Goal: Task Accomplishment & Management: Manage account settings

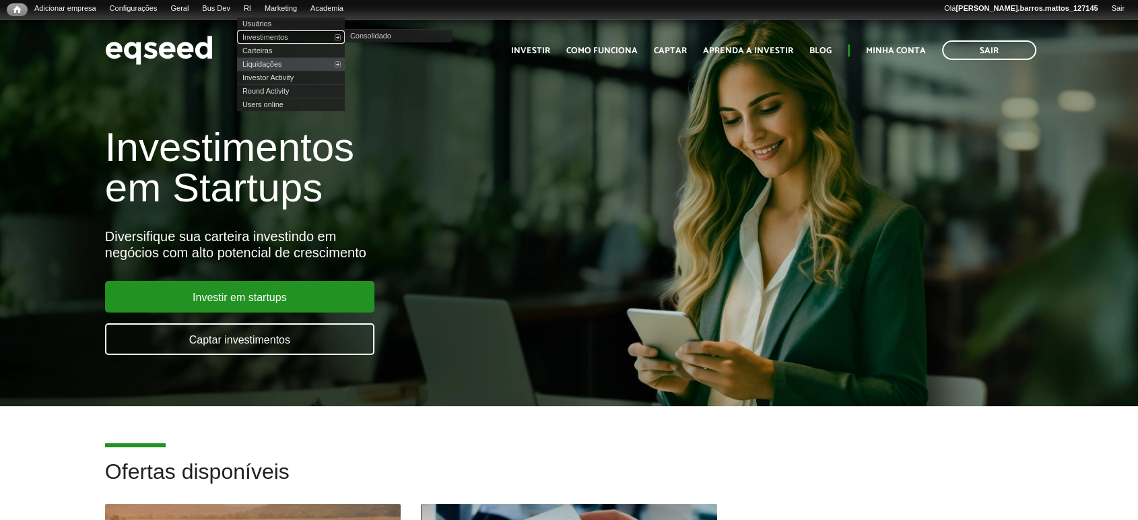
click at [273, 36] on link "Investimentos" at bounding box center [291, 36] width 108 height 13
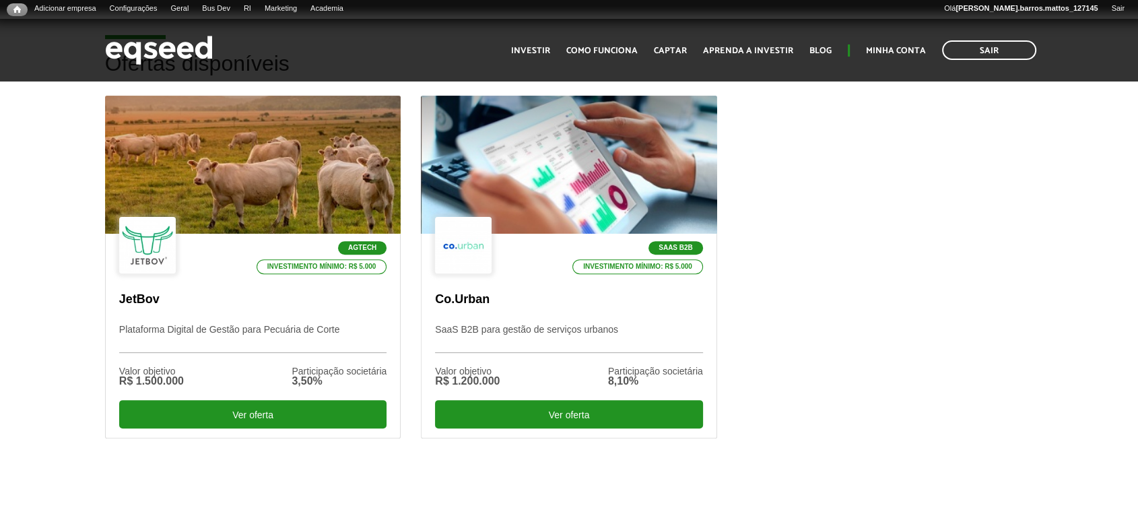
scroll to position [413, 0]
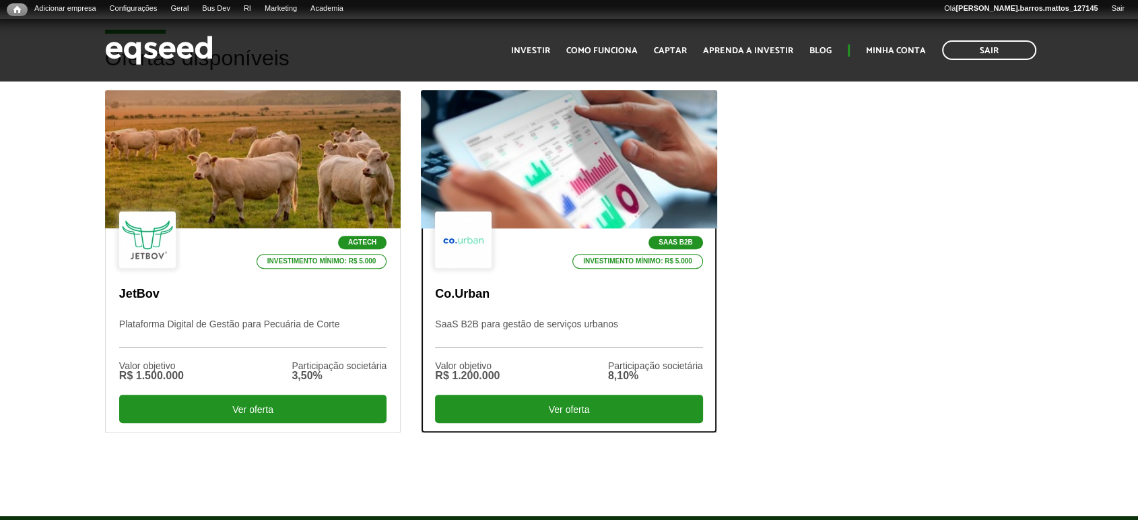
click at [599, 264] on p "Investimento mínimo: R$ 5.000" at bounding box center [637, 261] width 131 height 15
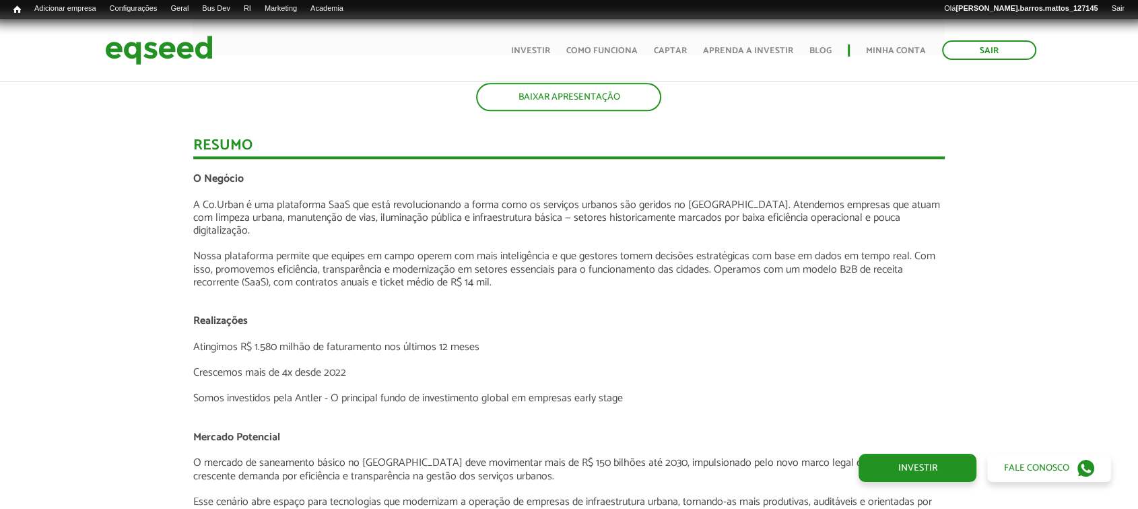
scroll to position [1845, 0]
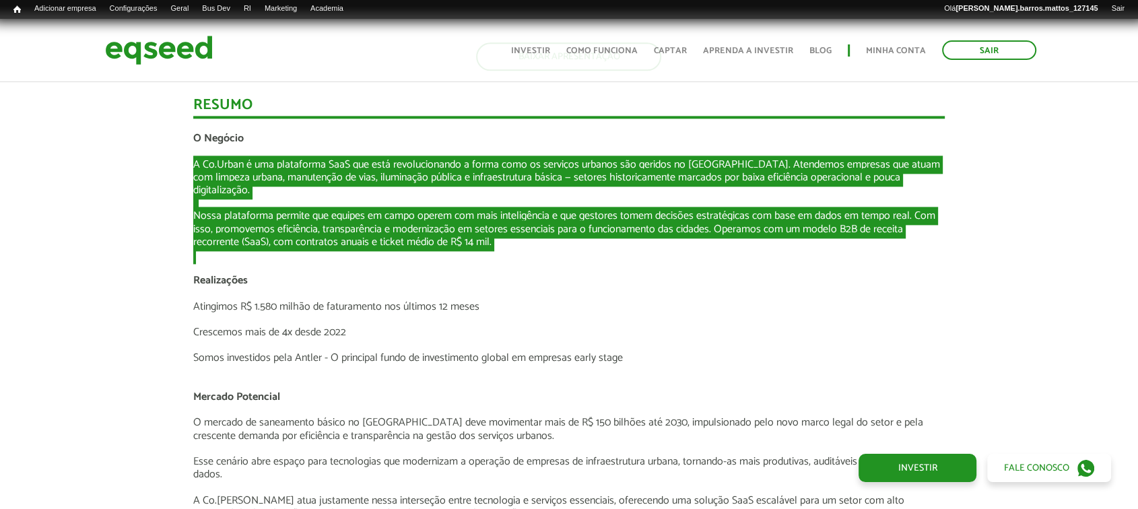
drag, startPoint x: 194, startPoint y: 160, endPoint x: 887, endPoint y: 233, distance: 697.3
click at [887, 233] on div "O Negócio A Co.Urban é uma plataforma SaaS que está revolucionando a forma como…" at bounding box center [569, 519] width 752 height 775
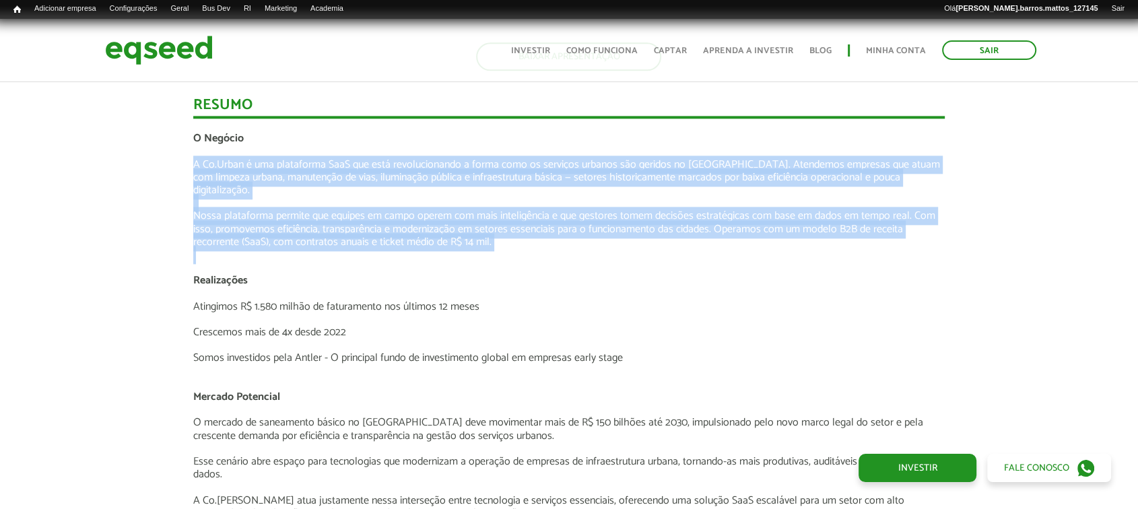
copy div "A Co.Urban é uma plataforma SaaS que está revolucionando a forma como os serviç…"
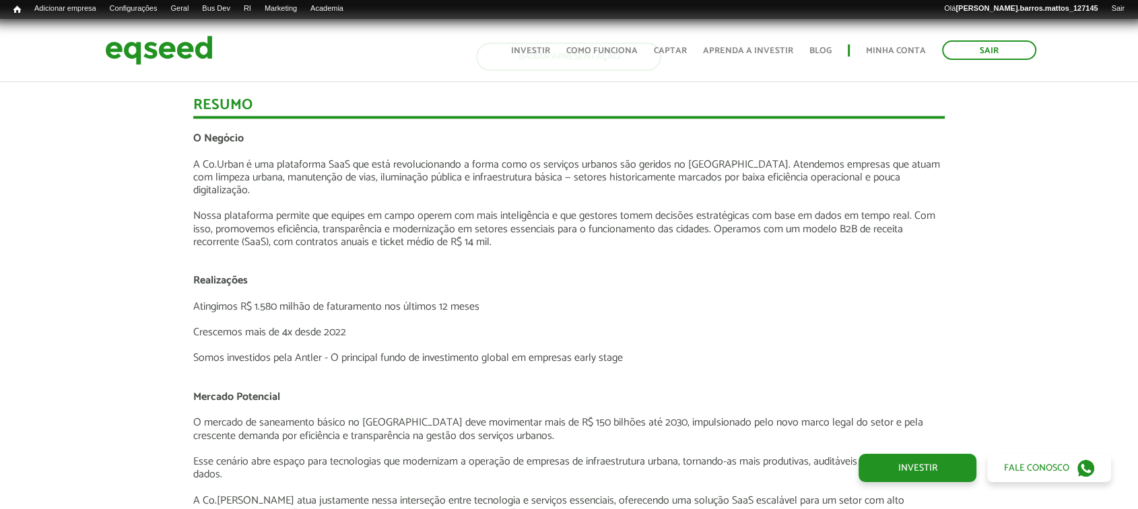
click at [290, 149] on p at bounding box center [569, 151] width 752 height 13
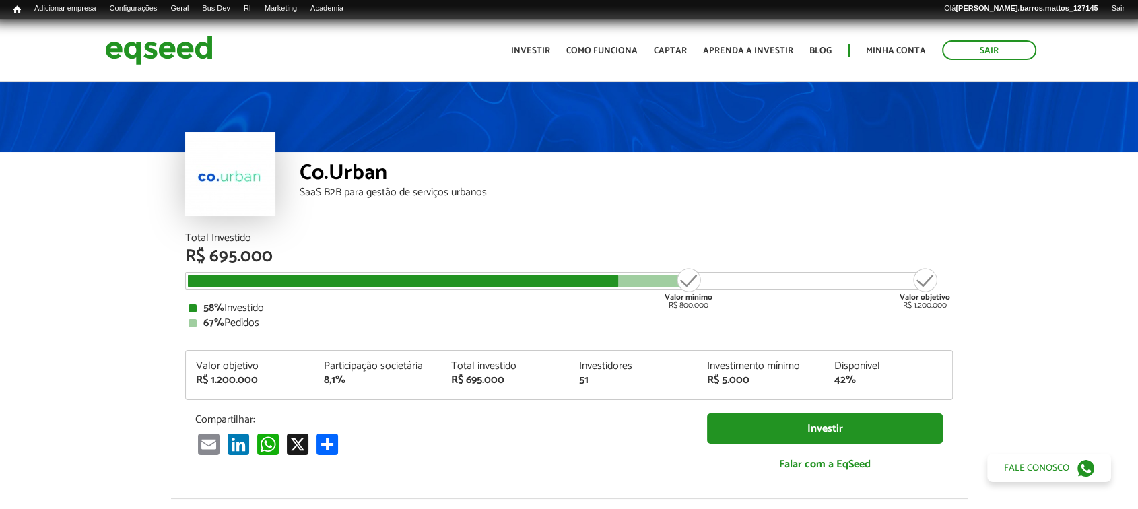
scroll to position [0, 0]
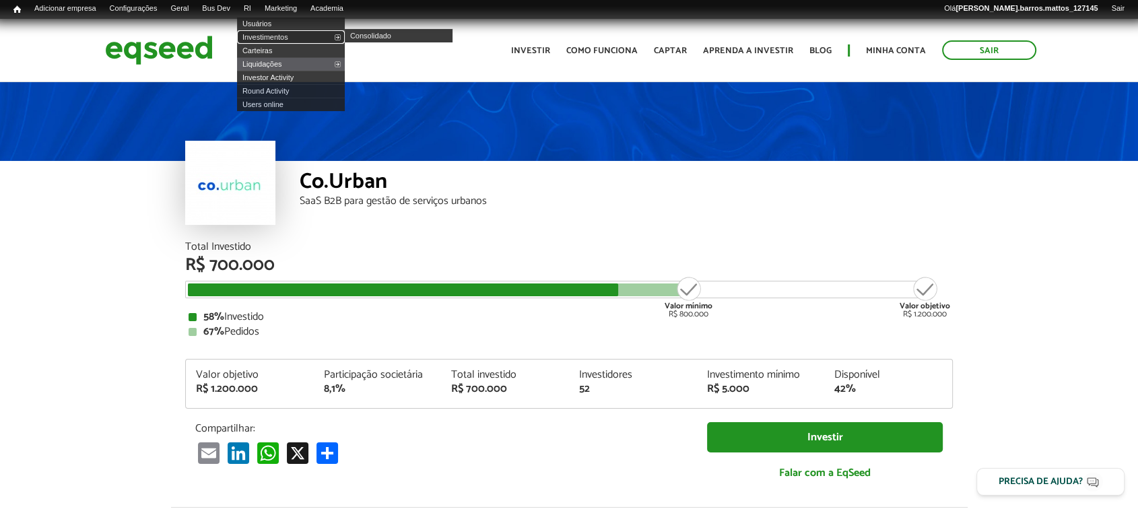
click at [260, 34] on link "Investimentos" at bounding box center [291, 36] width 108 height 13
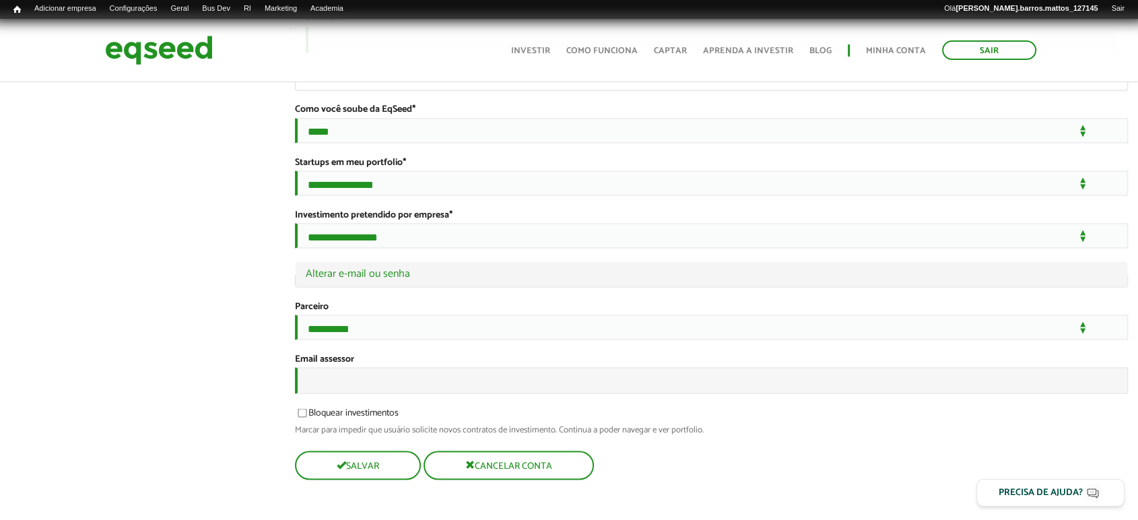
scroll to position [2509, 0]
click at [543, 384] on input "Email assessor" at bounding box center [712, 380] width 834 height 26
type input "**********"
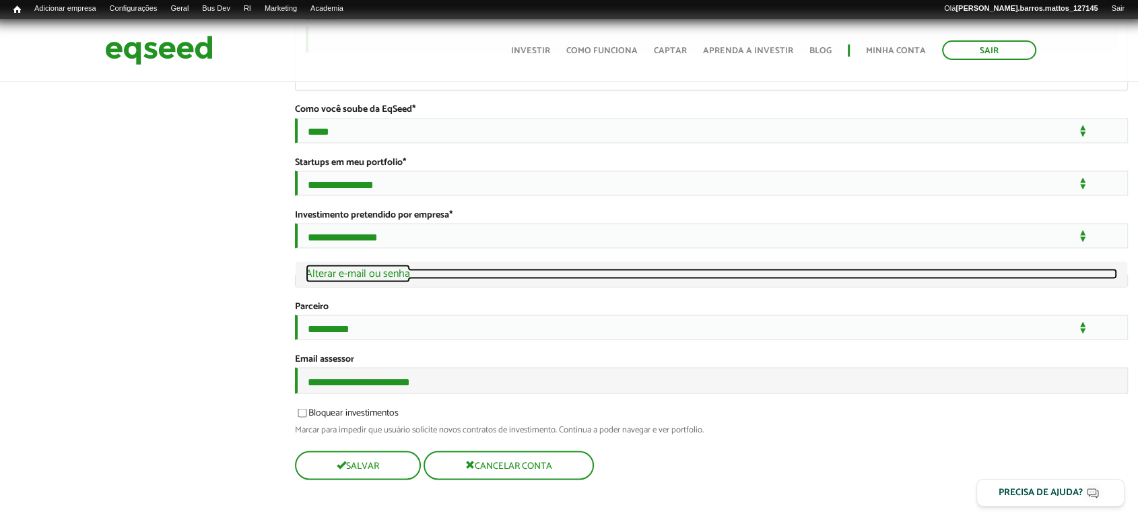
click at [388, 268] on link "Ocultar Alterar e-mail ou senha" at bounding box center [712, 273] width 812 height 11
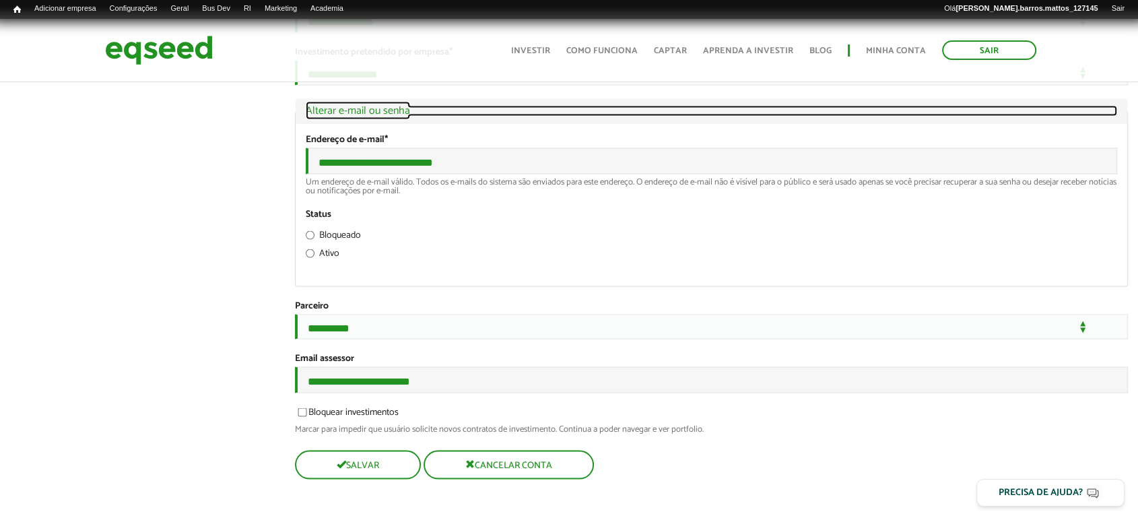
scroll to position [2767, 0]
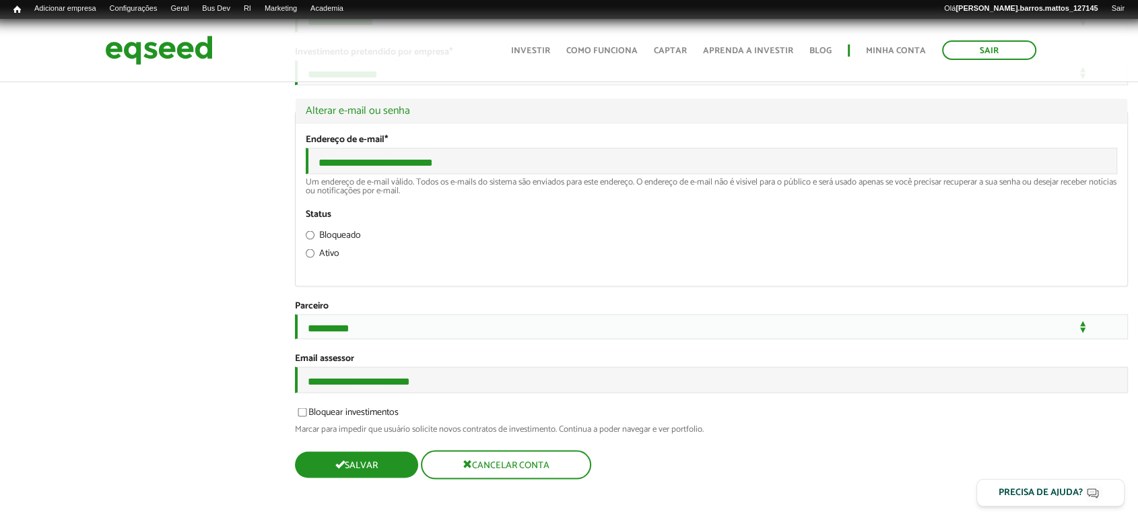
click at [395, 461] on button "Salvar" at bounding box center [356, 465] width 123 height 26
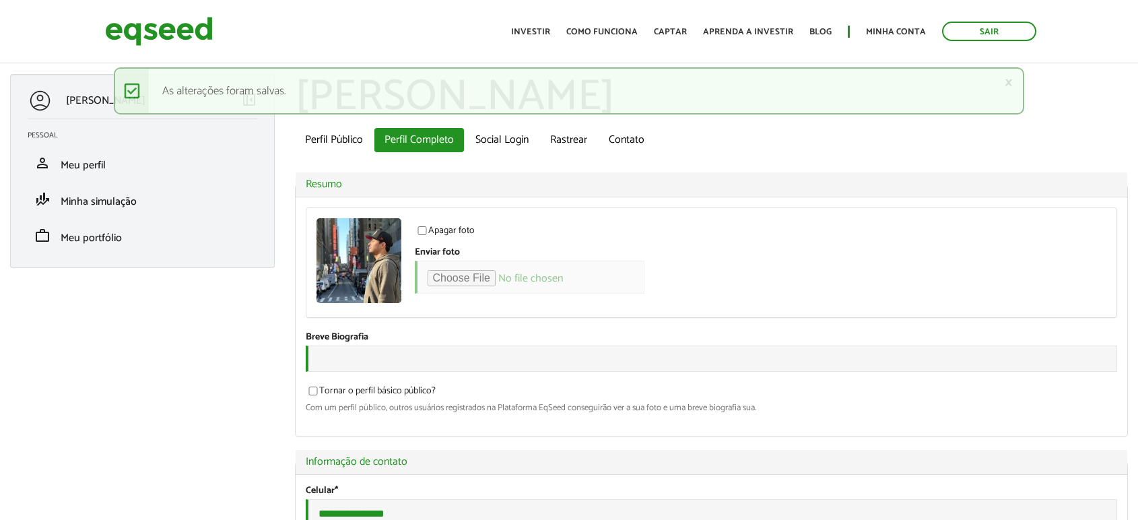
type input "*"
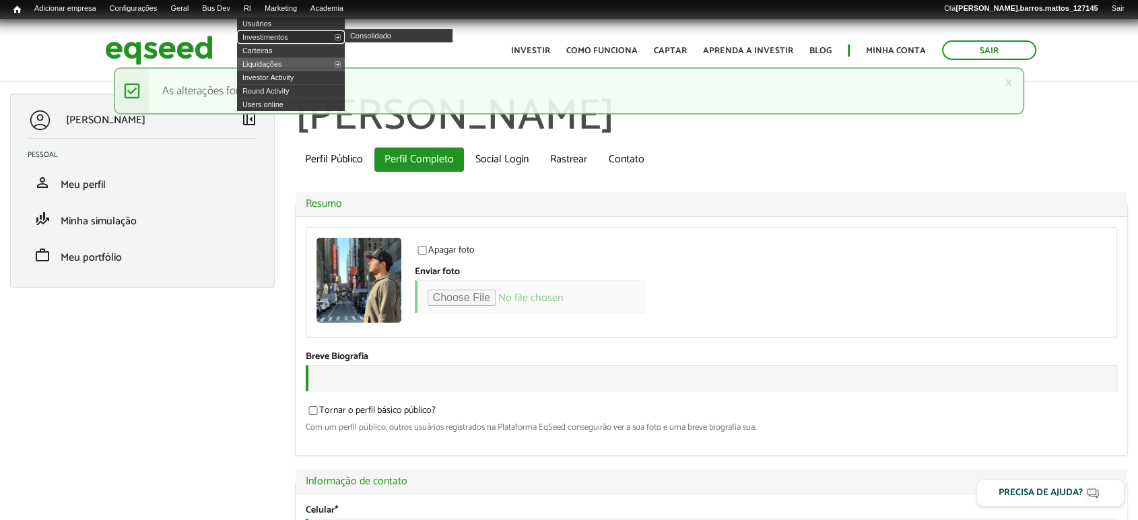
click at [259, 36] on link "Investimentos" at bounding box center [291, 36] width 108 height 13
